Goal: Find specific page/section: Find specific page/section

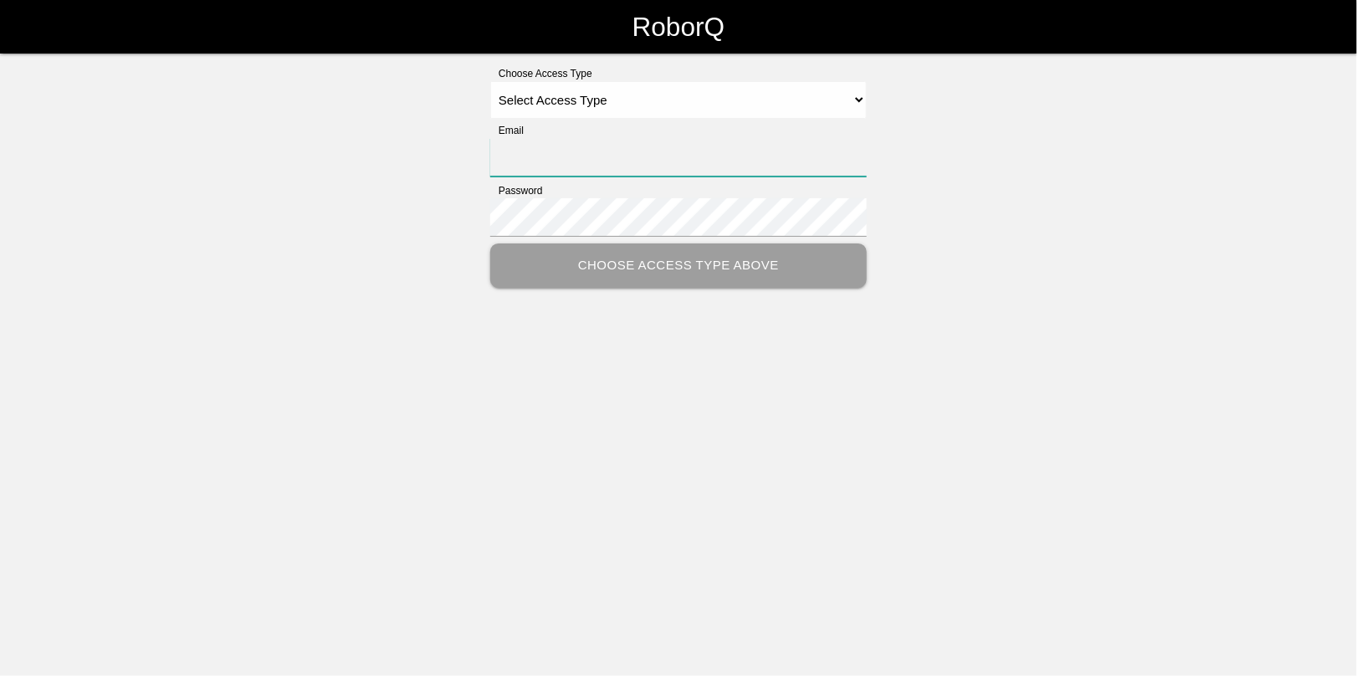
type input "[EMAIL_ADDRESS][DOMAIN_NAME]"
click at [573, 97] on select "Select Access Type Admin Customer Supervisor Worker" at bounding box center [678, 100] width 376 height 38
select select "Admin"
click at [490, 81] on select "Select Access Type Admin Customer Supervisor Worker" at bounding box center [678, 100] width 376 height 38
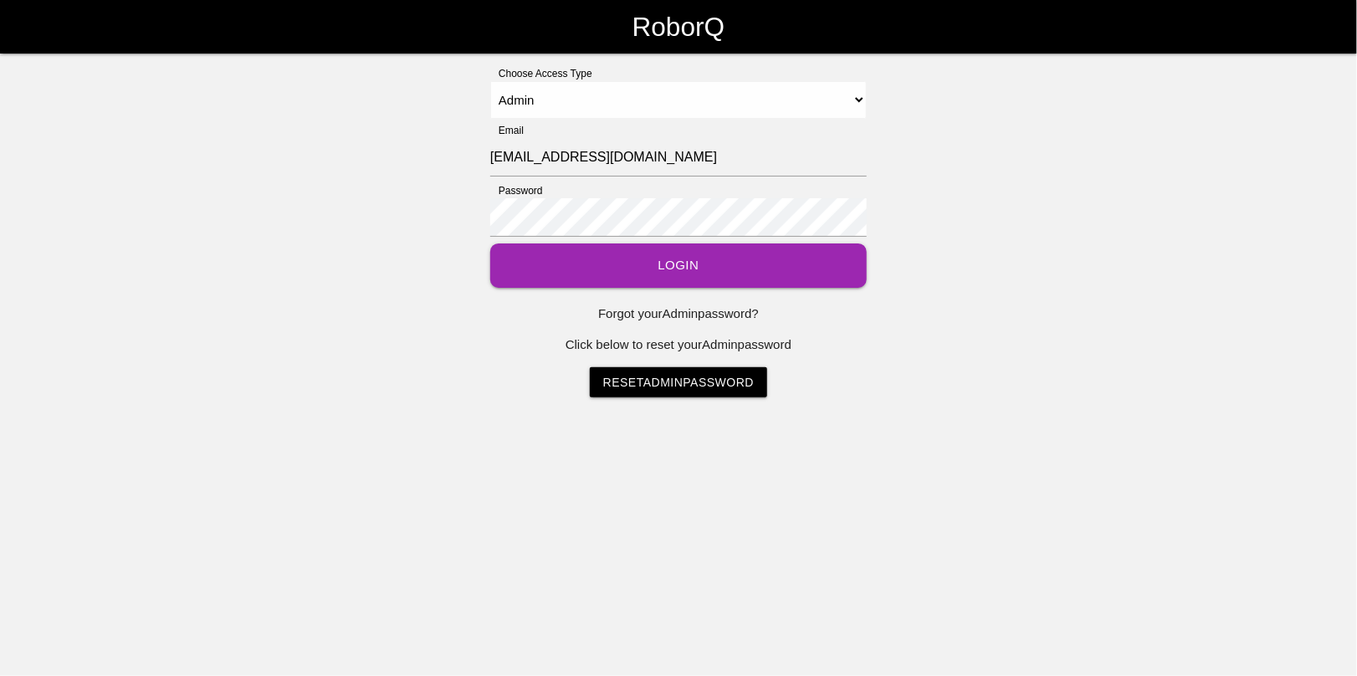
click at [642, 266] on button "Login" at bounding box center [678, 265] width 376 height 44
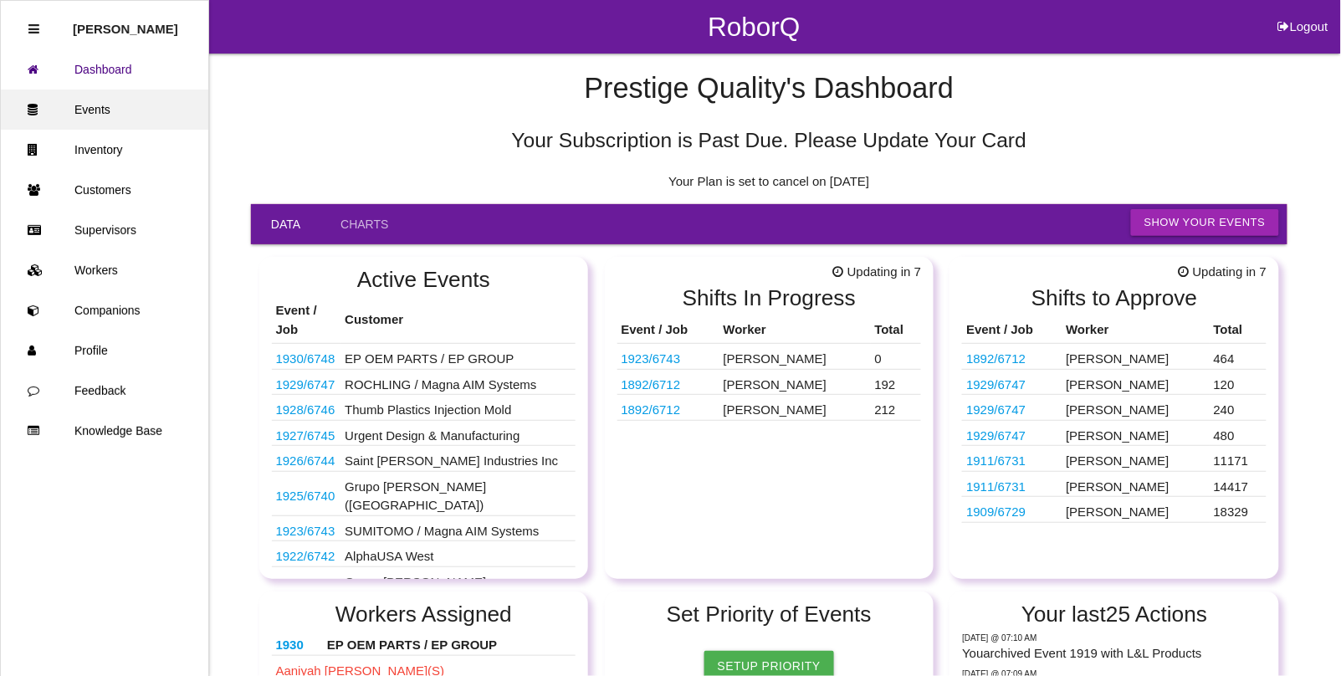
click at [93, 99] on link "Events" at bounding box center [104, 110] width 207 height 40
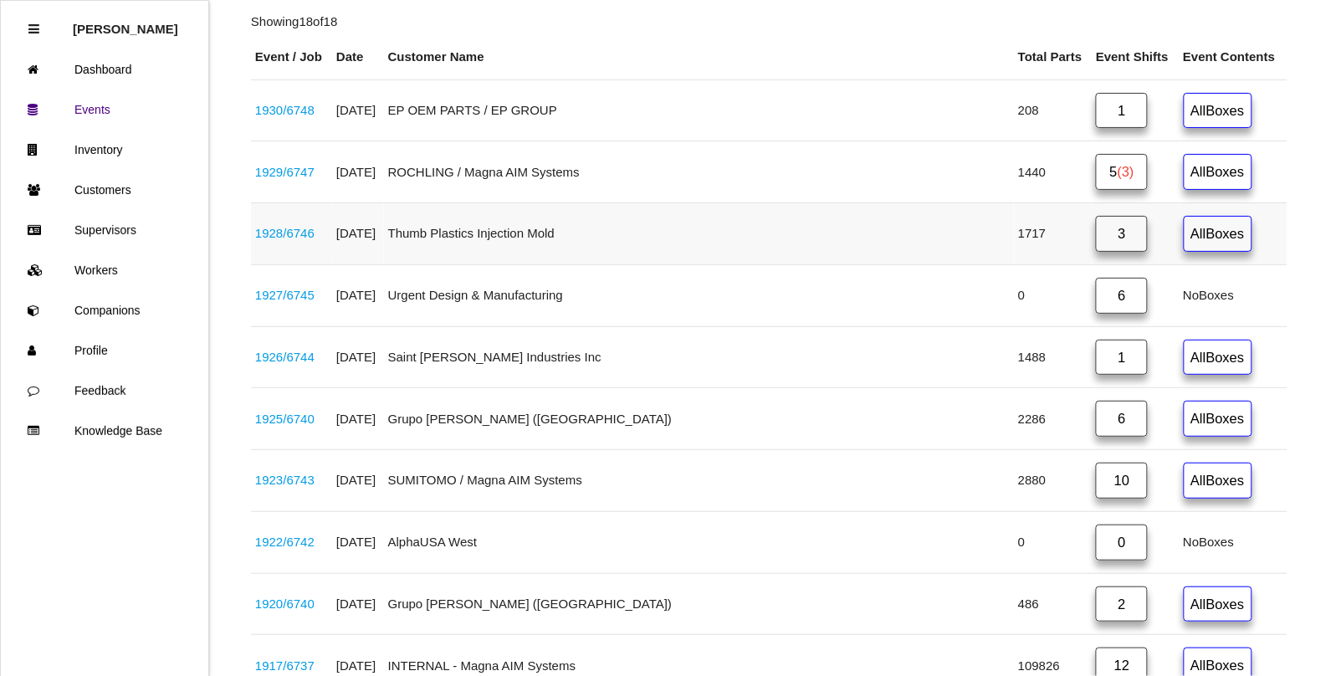
scroll to position [314, 0]
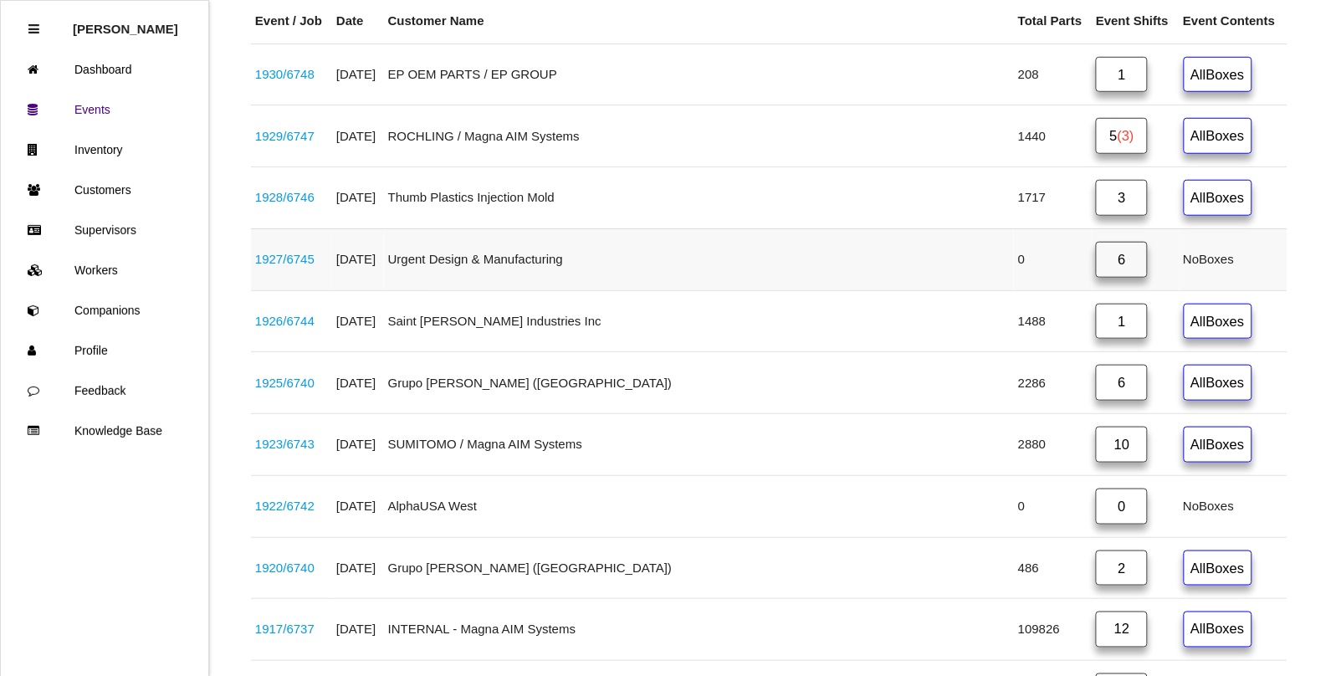
click at [1096, 263] on link "6" at bounding box center [1122, 260] width 52 height 36
